Goal: Task Accomplishment & Management: Use online tool/utility

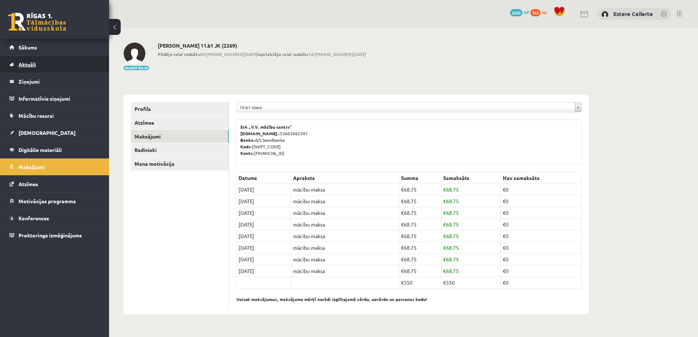
click at [32, 62] on span "Aktuāli" at bounding box center [27, 64] width 17 height 7
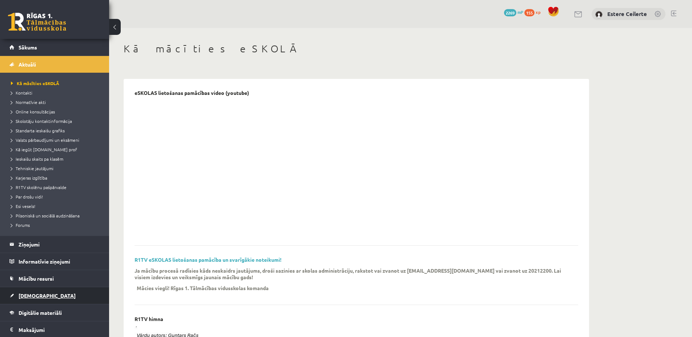
click at [38, 295] on span "[DEMOGRAPHIC_DATA]" at bounding box center [47, 295] width 57 height 7
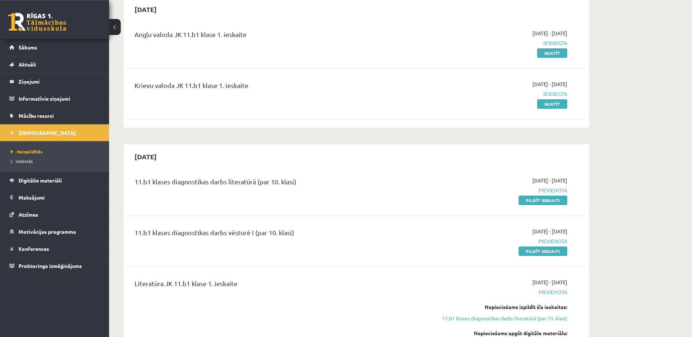
scroll to position [111, 0]
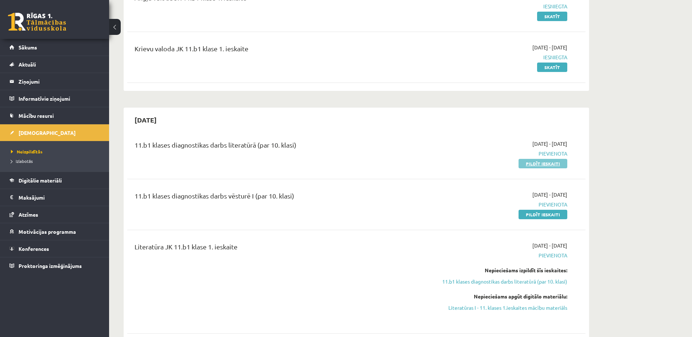
click at [542, 161] on link "Pildīt ieskaiti" at bounding box center [543, 163] width 49 height 9
click at [547, 215] on link "Pildīt ieskaiti" at bounding box center [543, 214] width 49 height 9
click at [395, 245] on div "Literatūra JK 11.b1 klase 1. ieskaite" at bounding box center [277, 248] width 285 height 13
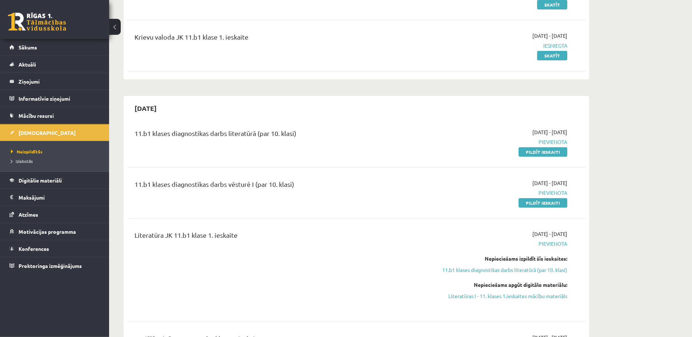
scroll to position [0, 0]
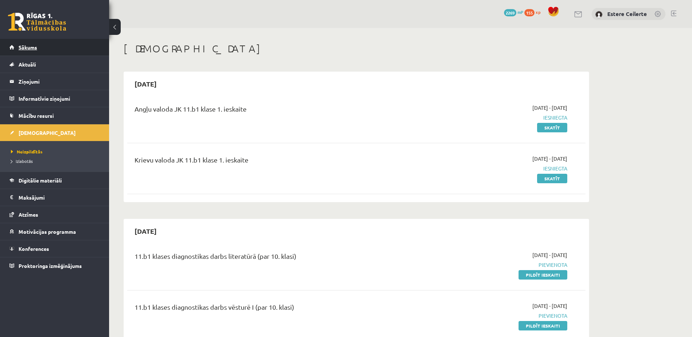
click at [30, 44] on link "Sākums" at bounding box center [54, 47] width 91 height 17
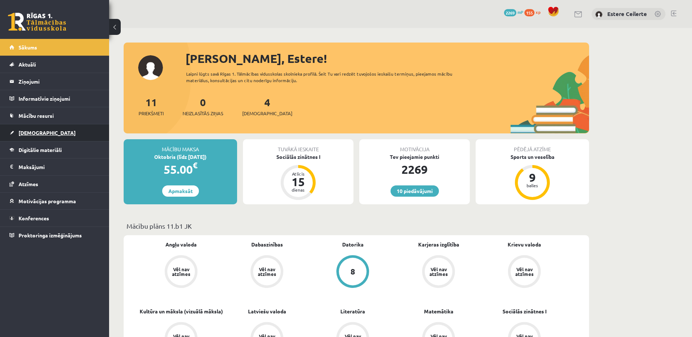
click at [24, 135] on span "[DEMOGRAPHIC_DATA]" at bounding box center [47, 132] width 57 height 7
